Goal: Navigation & Orientation: Find specific page/section

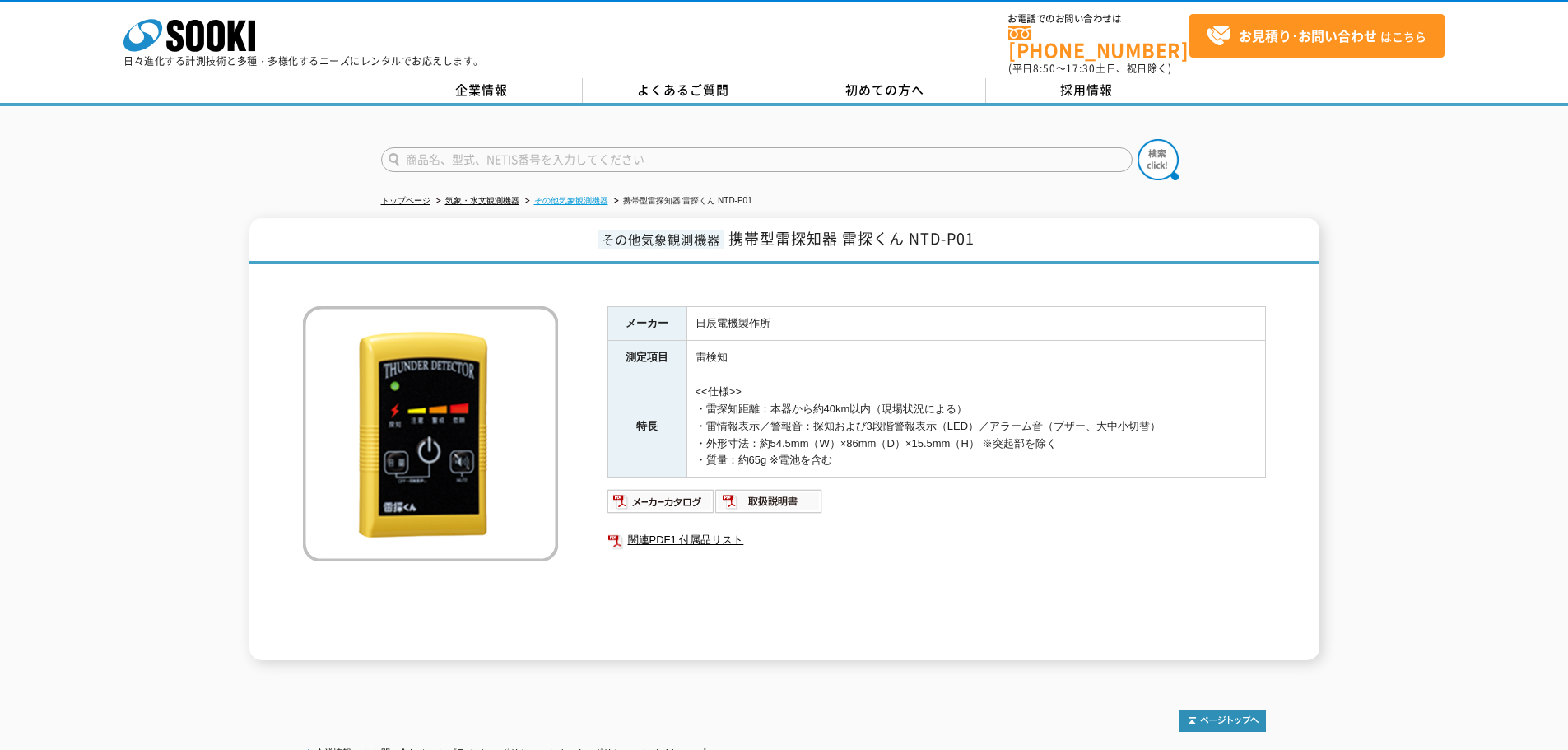
click at [583, 196] on link "その他気象観測機器" at bounding box center [571, 199] width 74 height 9
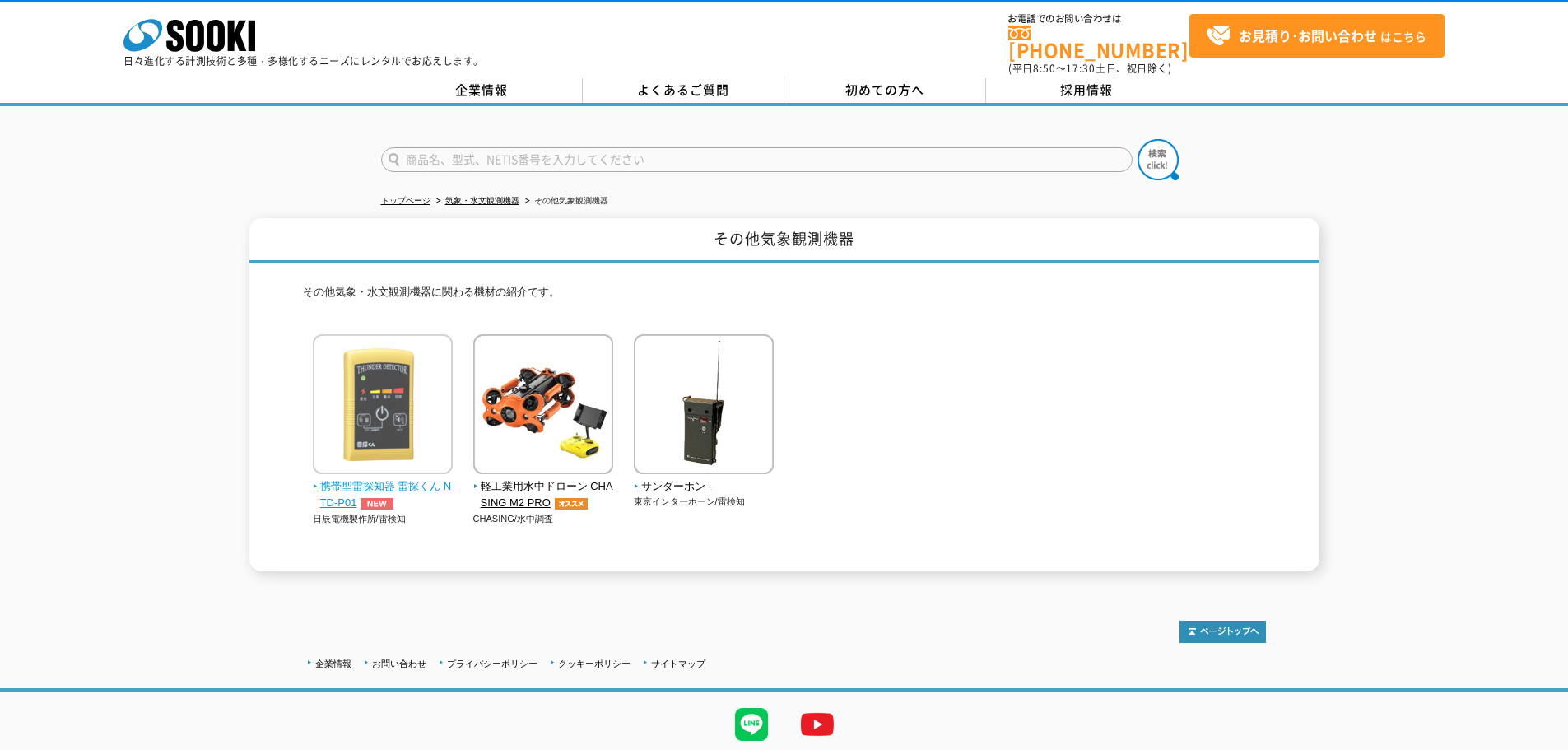
click at [377, 462] on img at bounding box center [383, 407] width 140 height 144
